Goal: Information Seeking & Learning: Understand process/instructions

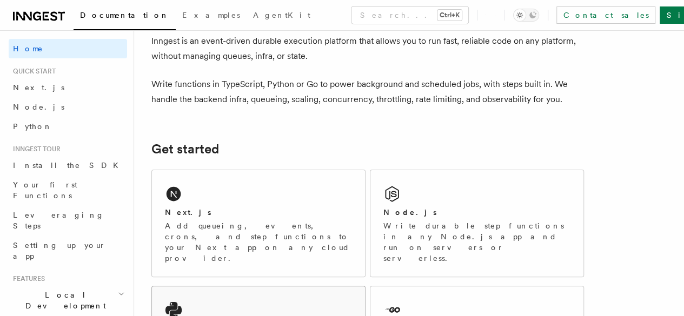
scroll to position [108, 0]
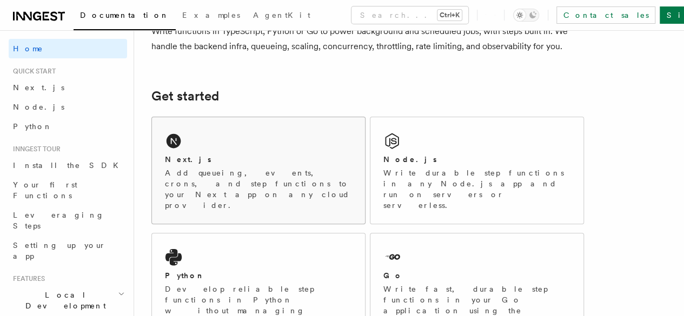
click at [196, 201] on p "Add queueing, events, crons, and step functions to your Next app on any cloud p…" at bounding box center [258, 189] width 187 height 43
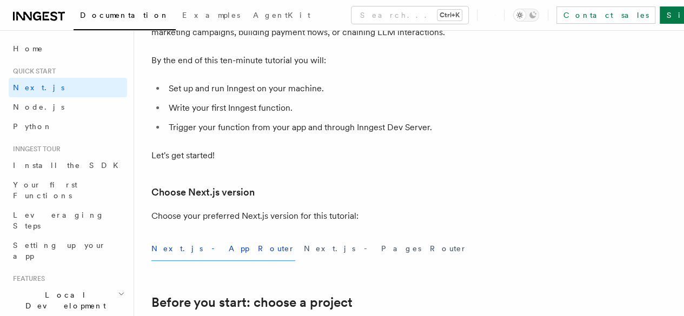
scroll to position [162, 0]
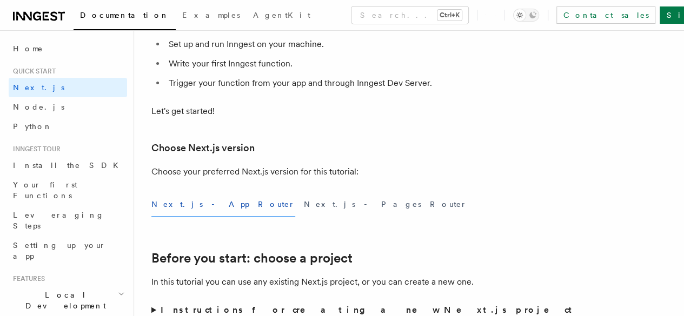
click at [195, 217] on button "Next.js - App Router" at bounding box center [223, 205] width 144 height 24
click at [196, 217] on button "Next.js - App Router" at bounding box center [223, 205] width 144 height 24
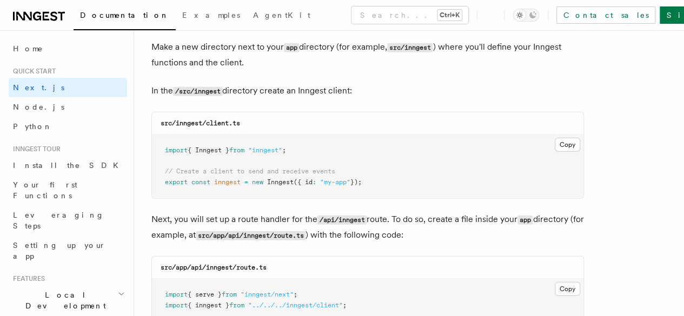
scroll to position [1353, 0]
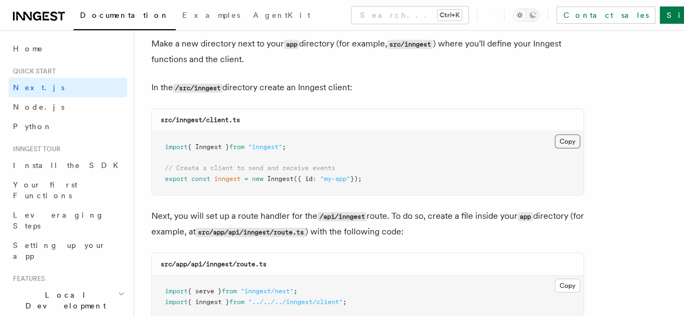
click at [555, 135] on button "Copy Copied" at bounding box center [567, 142] width 25 height 14
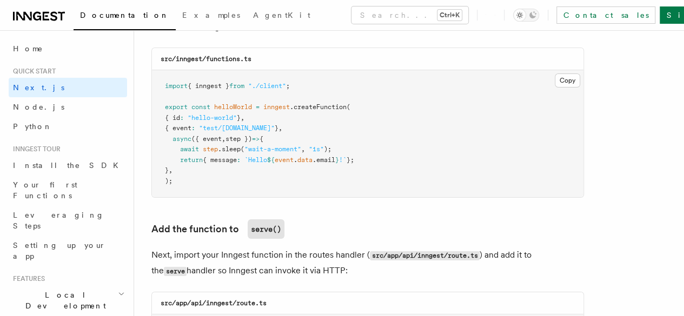
scroll to position [1894, 0]
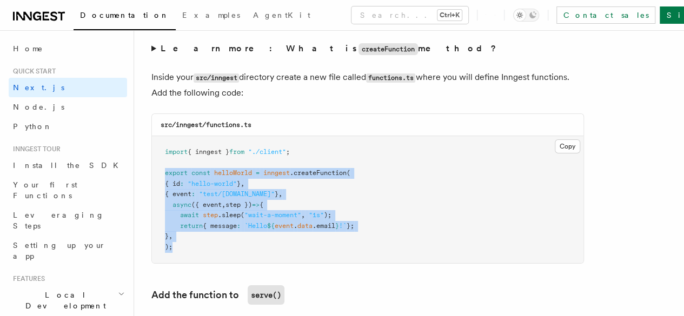
drag, startPoint x: 163, startPoint y: 163, endPoint x: 184, endPoint y: 238, distance: 77.6
click at [184, 238] on pre "import { inngest } from "./client" ; export const helloWorld = inngest .createF…" at bounding box center [368, 199] width 432 height 127
copy code "export const helloWorld = inngest .createFunction ( { id : "hello-world" } , { …"
